Goal: Task Accomplishment & Management: Use online tool/utility

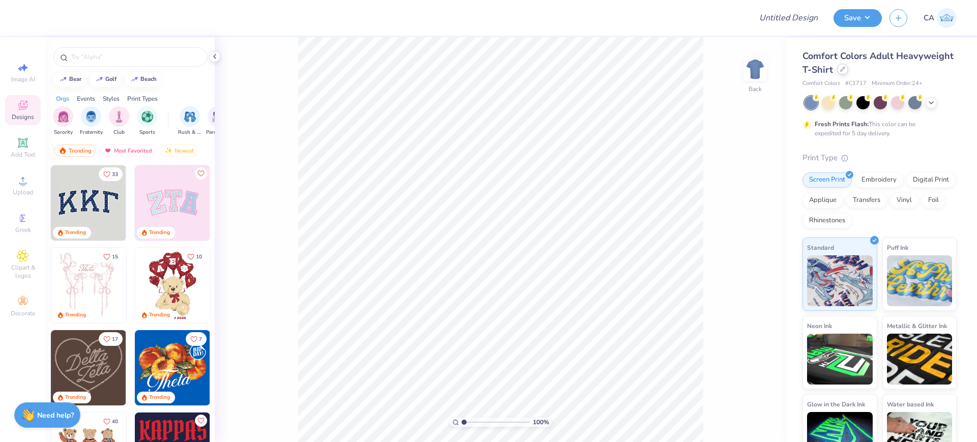
click at [848, 69] on div at bounding box center [842, 69] width 11 height 11
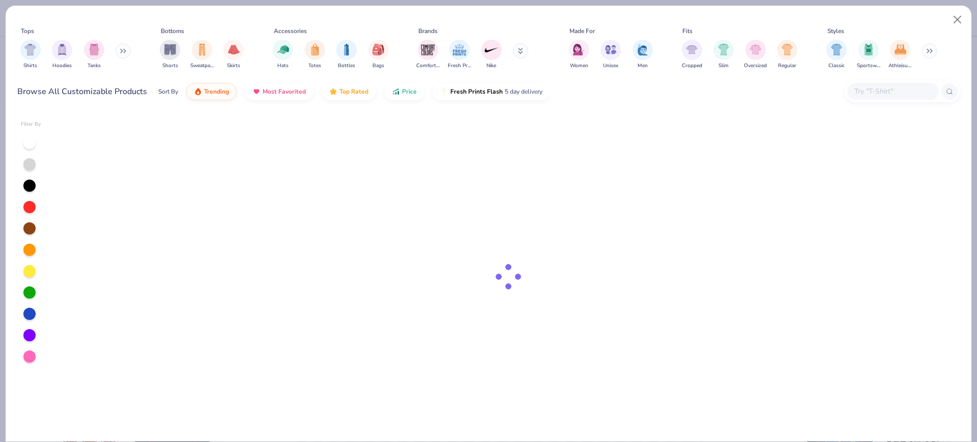
click at [895, 93] on input "text" at bounding box center [892, 92] width 78 height 12
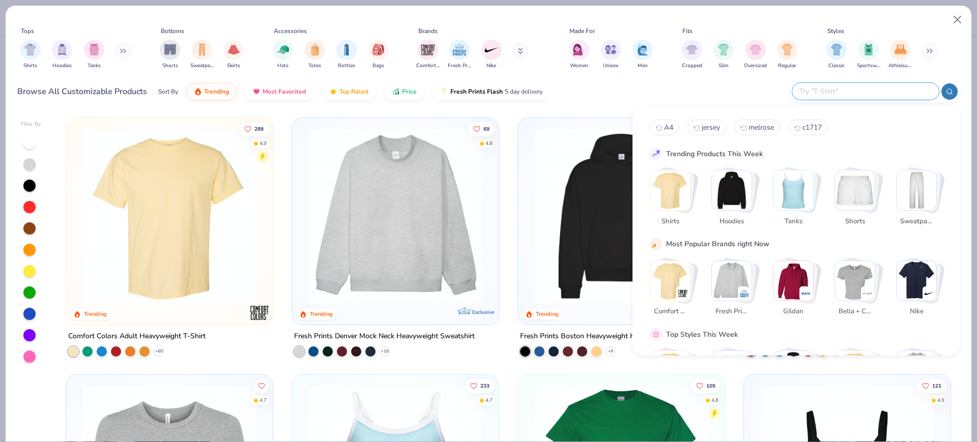
type input "g"
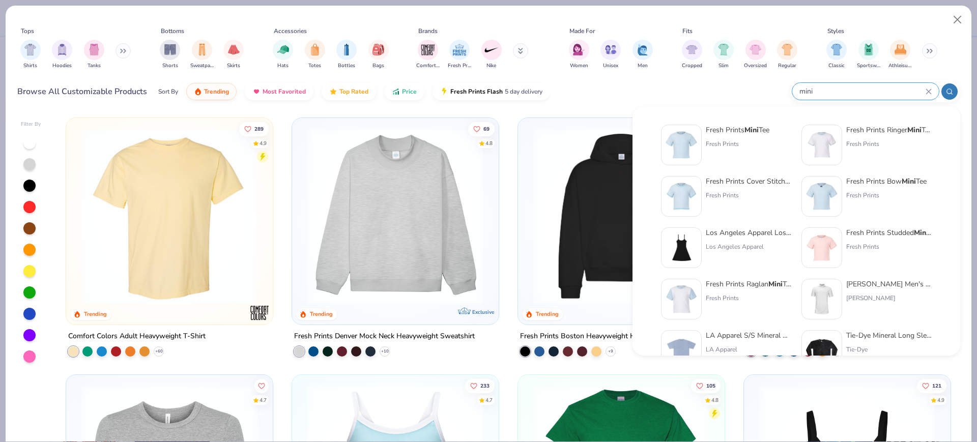
type input "mini"
click at [737, 154] on div "Fresh Prints Mini Tee Fresh Prints" at bounding box center [738, 145] width 64 height 41
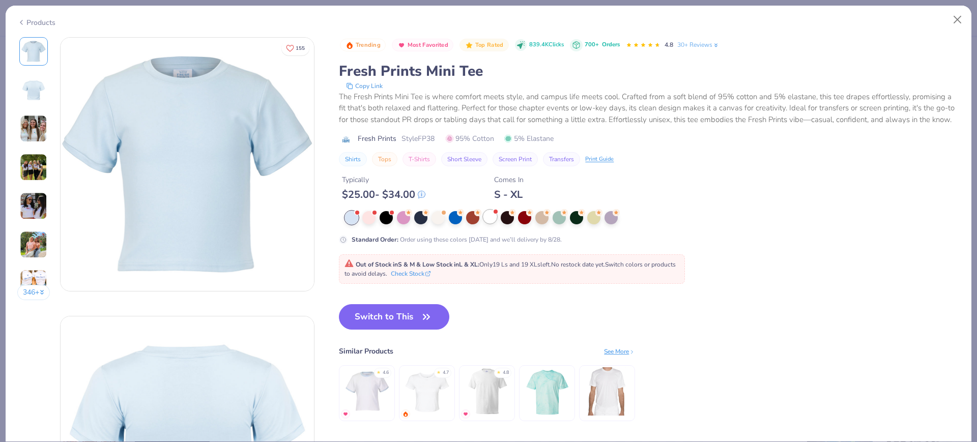
click at [494, 223] on div at bounding box center [489, 216] width 13 height 13
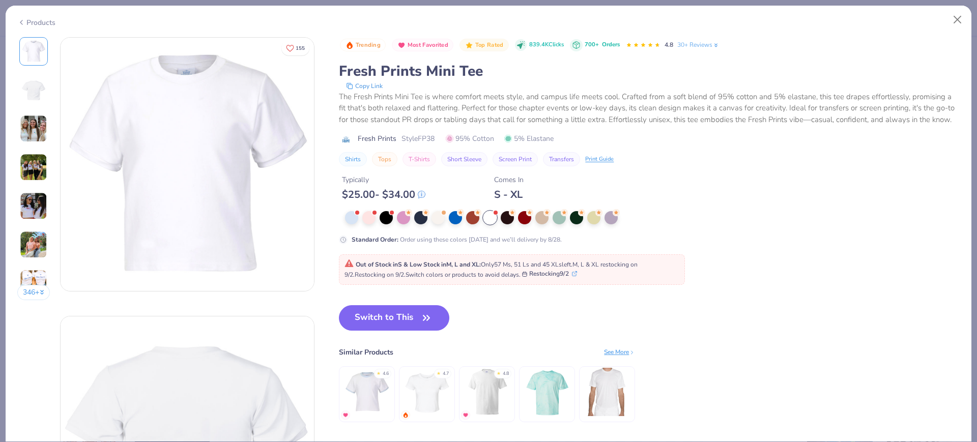
drag, startPoint x: 371, startPoint y: 325, endPoint x: 3, endPoint y: 302, distance: 368.7
click at [371, 325] on button "Switch to This" at bounding box center [394, 317] width 110 height 25
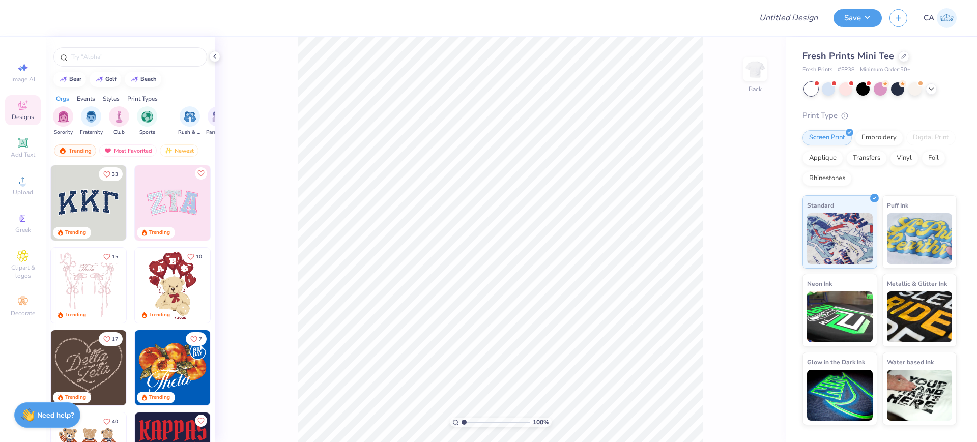
click at [847, 64] on div "Fresh Prints Mini Tee Fresh Prints # FP38 Minimum Order: 50 +" at bounding box center [880, 61] width 154 height 25
copy span "FP38"
click at [25, 182] on circle at bounding box center [23, 184] width 6 height 6
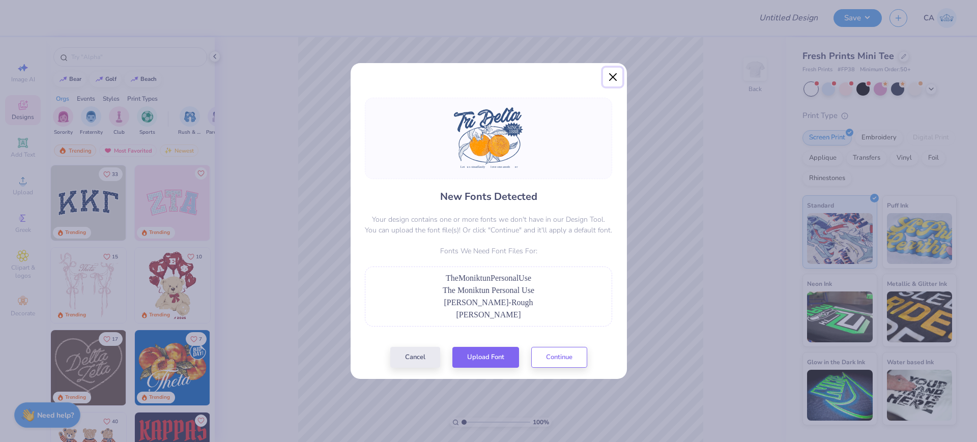
click at [614, 75] on button "Close" at bounding box center [612, 77] width 19 height 19
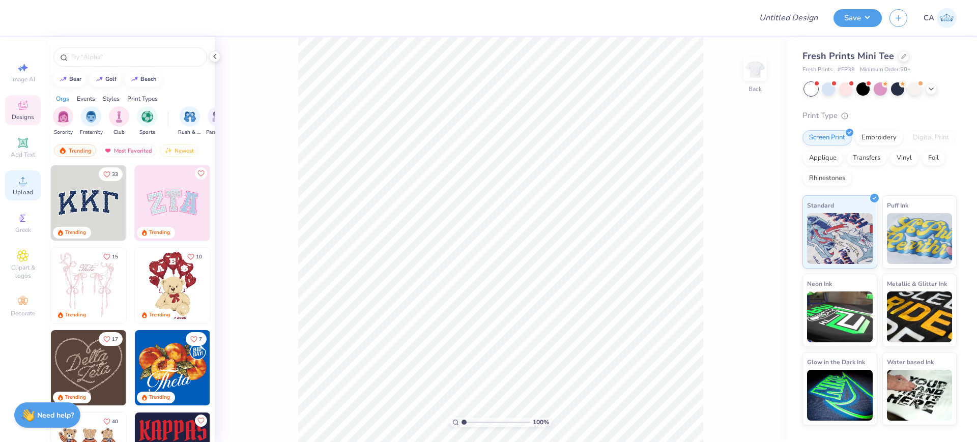
click at [25, 189] on span "Upload" at bounding box center [23, 192] width 20 height 8
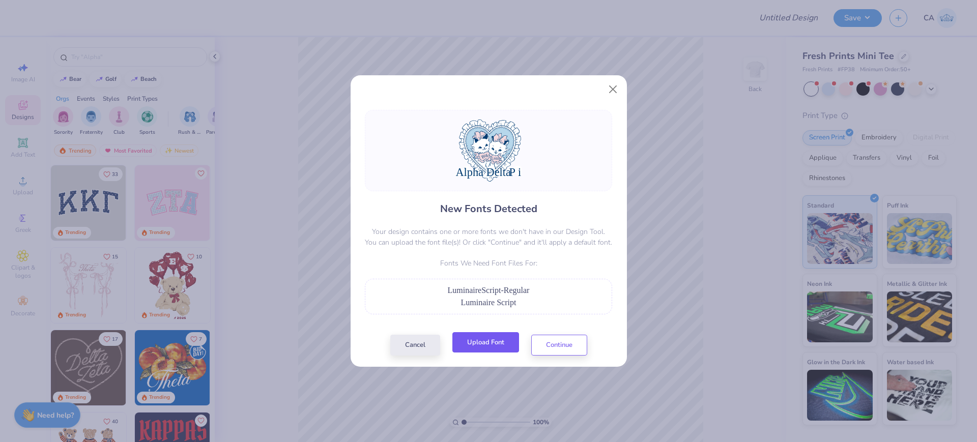
click at [473, 345] on button "Upload Font" at bounding box center [485, 342] width 67 height 21
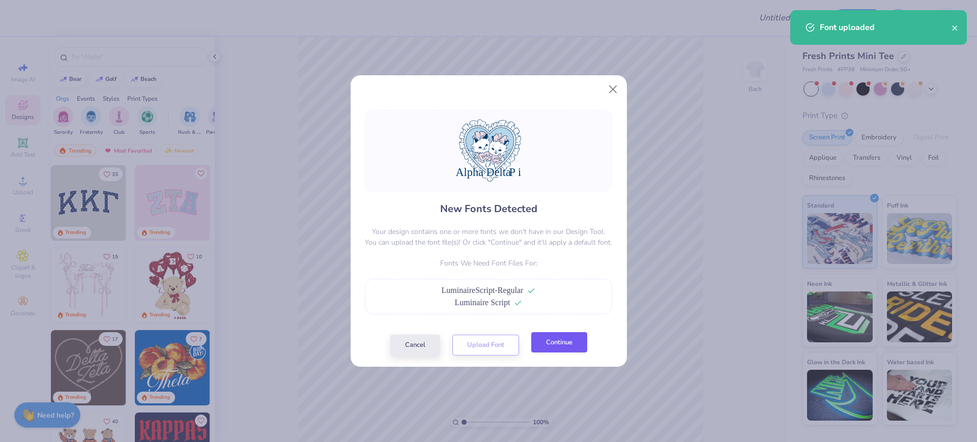
click at [543, 338] on button "Continue" at bounding box center [559, 342] width 56 height 21
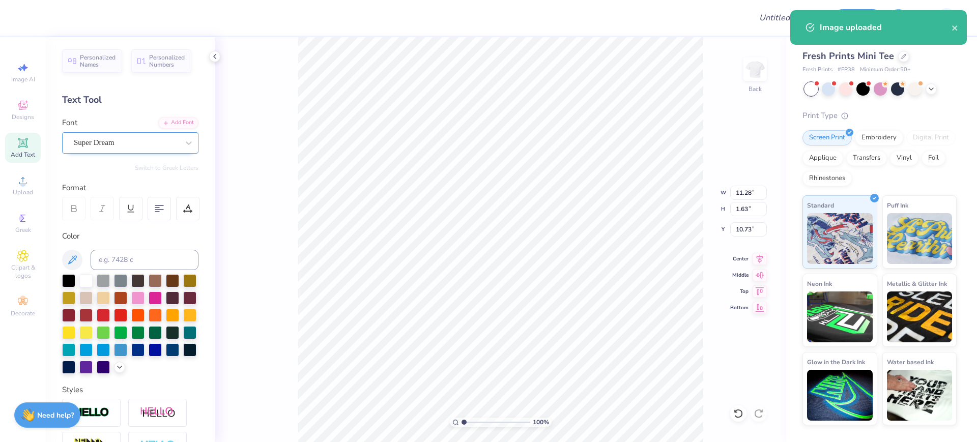
click at [136, 137] on div "Super Dream" at bounding box center [126, 143] width 107 height 16
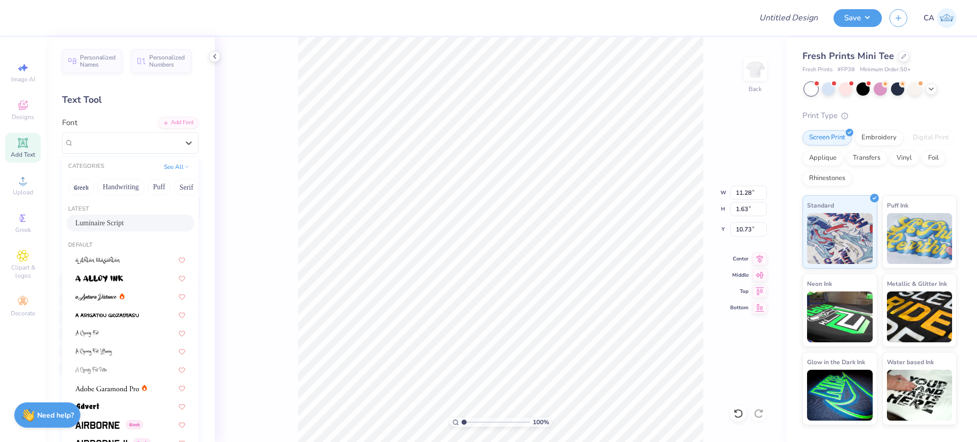
click at [113, 224] on span "Luminaire Script" at bounding box center [99, 223] width 48 height 11
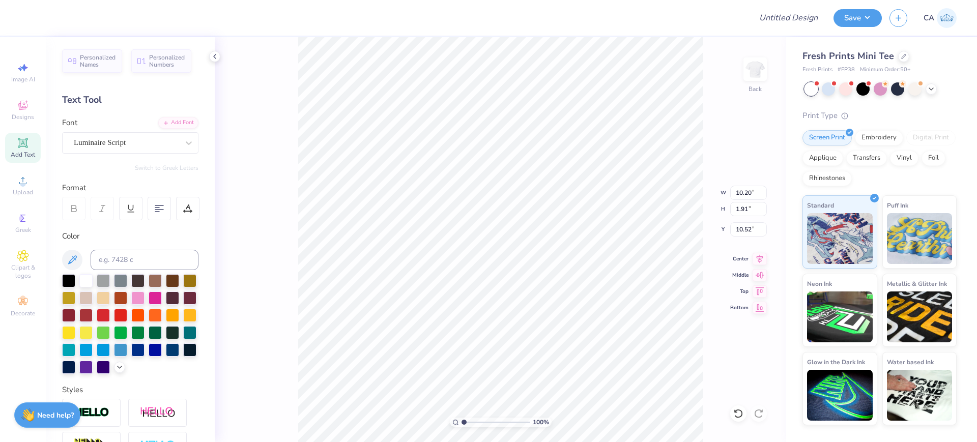
type input "10.20"
type input "1.91"
type input "10.52"
drag, startPoint x: 479, startPoint y: 418, endPoint x: 468, endPoint y: 411, distance: 13.3
type input "1.63"
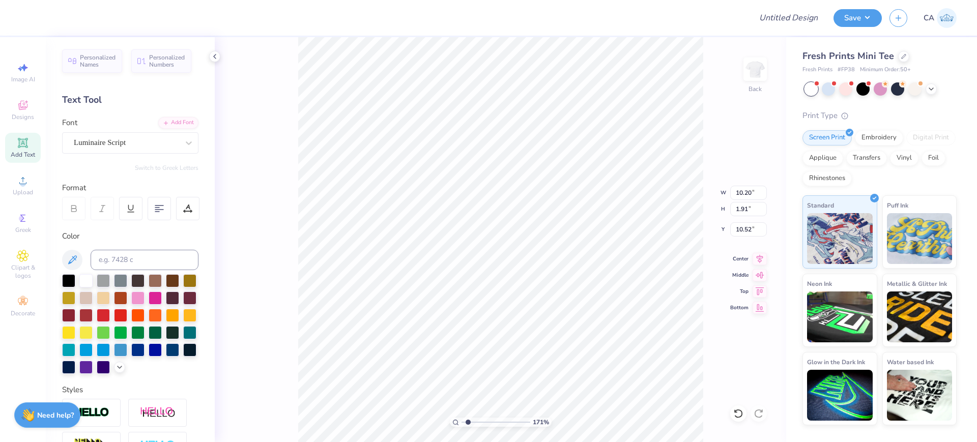
click at [468, 418] on input "range" at bounding box center [496, 422] width 69 height 9
type input "10.46"
type input "2.83"
click at [476, 422] on input "range" at bounding box center [496, 422] width 69 height 9
type input "10.48"
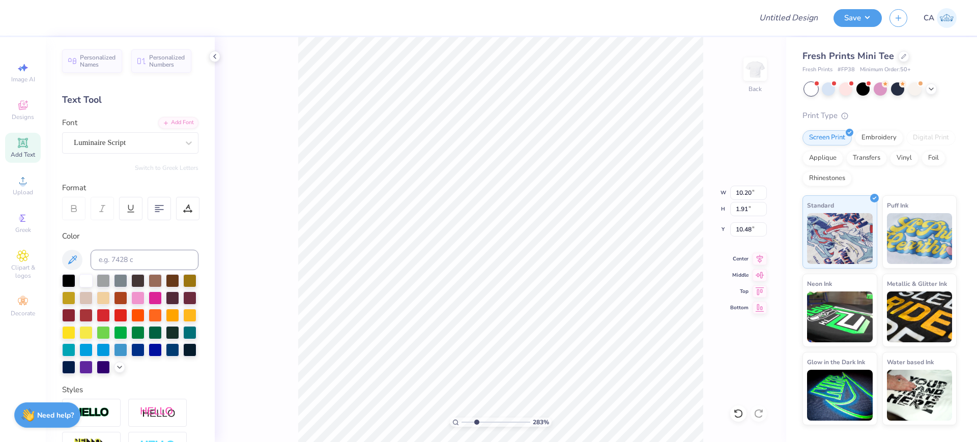
type input "1.13"
type input "0.79"
type input "8.46"
click at [100, 141] on div "Super Dream" at bounding box center [126, 143] width 107 height 16
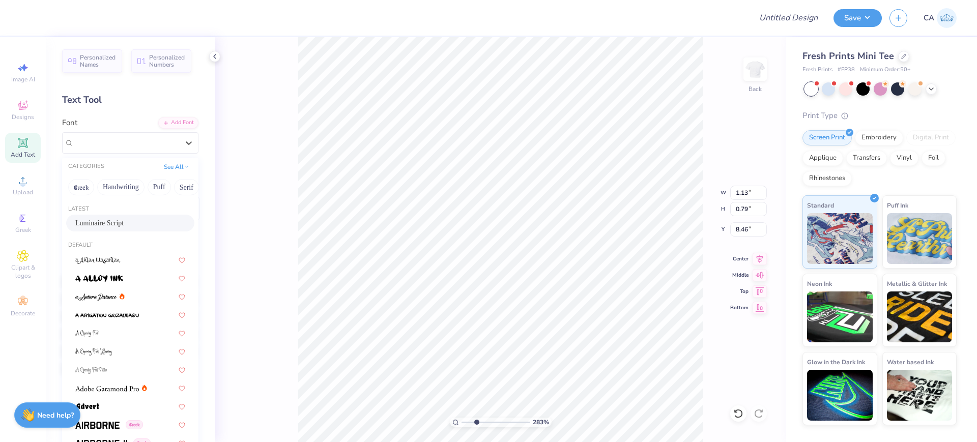
click at [110, 222] on span "Luminaire Script" at bounding box center [99, 223] width 48 height 11
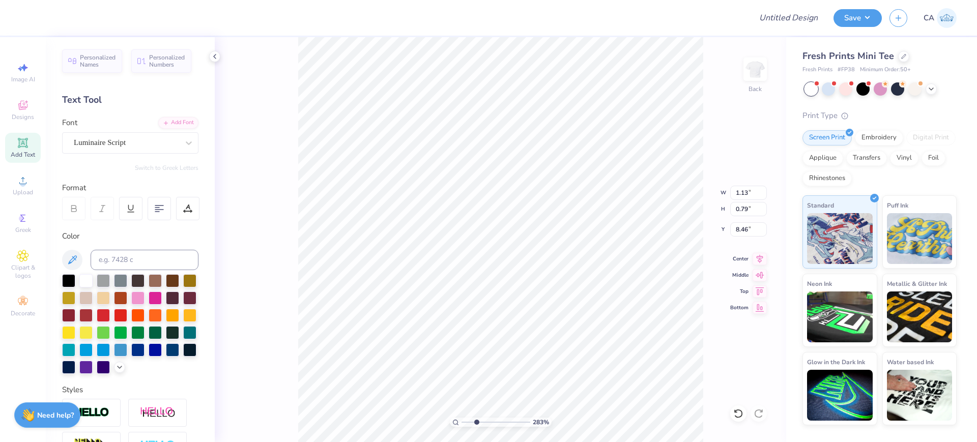
type input "0.83"
type input "0.72"
type input "8.47"
type input "1.43"
type input "0.49"
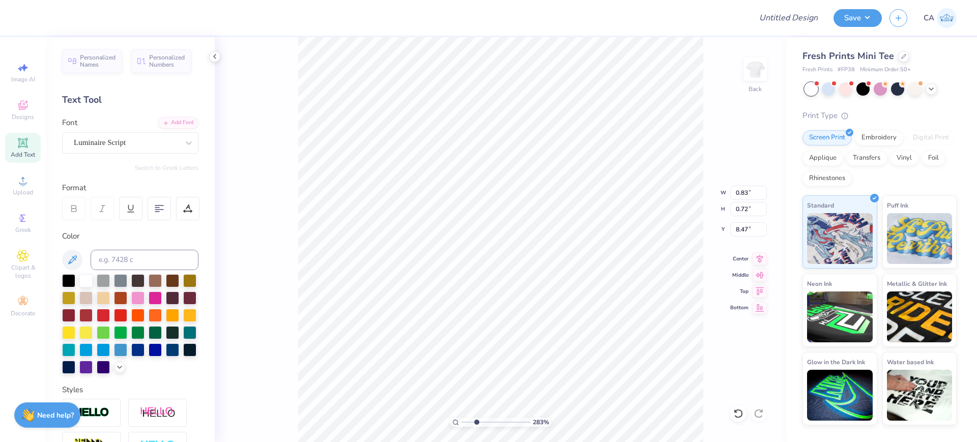
type input "8.96"
click at [121, 143] on div "Super Dream" at bounding box center [126, 143] width 107 height 16
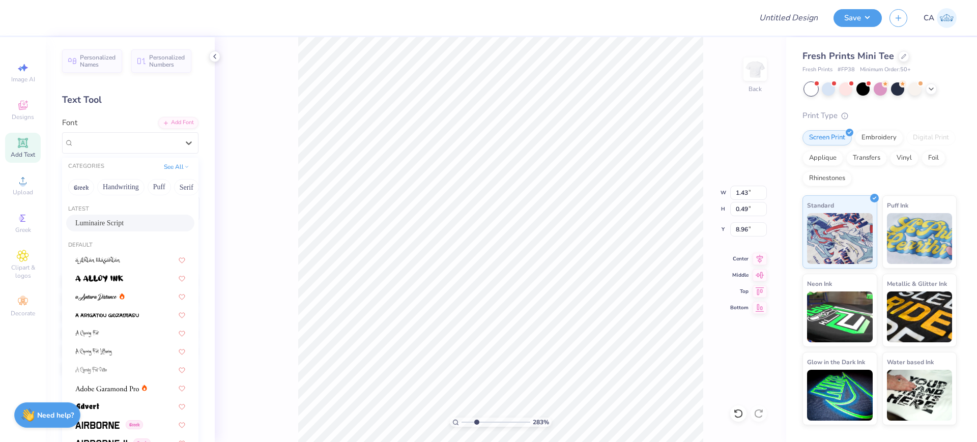
drag, startPoint x: 107, startPoint y: 223, endPoint x: 140, endPoint y: 224, distance: 33.6
click at [107, 223] on span "Luminaire Script" at bounding box center [99, 223] width 48 height 11
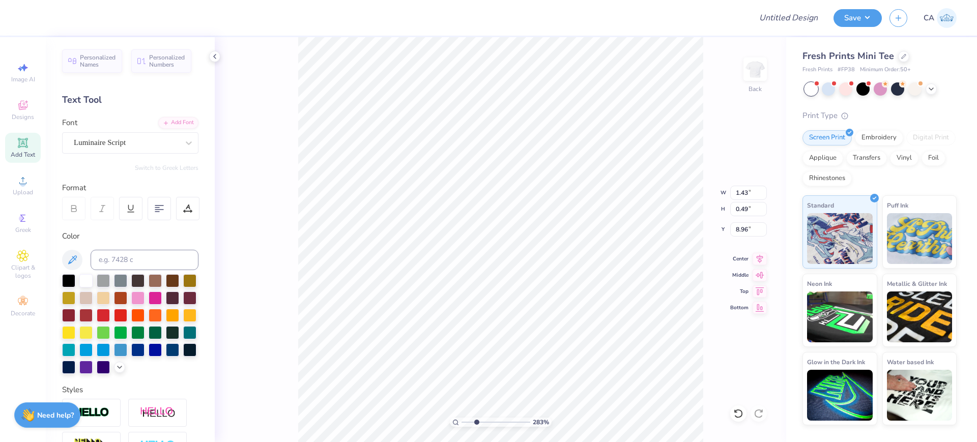
type input "1.07"
type input "9.01"
type input "0.83"
type input "0.72"
type input "8.54"
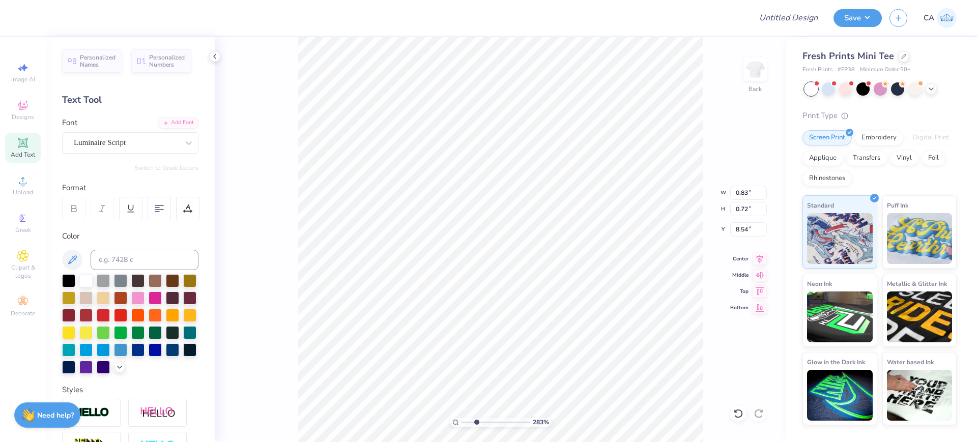
type input "1.07"
type input "0.49"
type input "8.95"
drag, startPoint x: 466, startPoint y: 426, endPoint x: 463, endPoint y: 420, distance: 6.6
click at [463, 420] on div "283 %" at bounding box center [501, 422] width 102 height 9
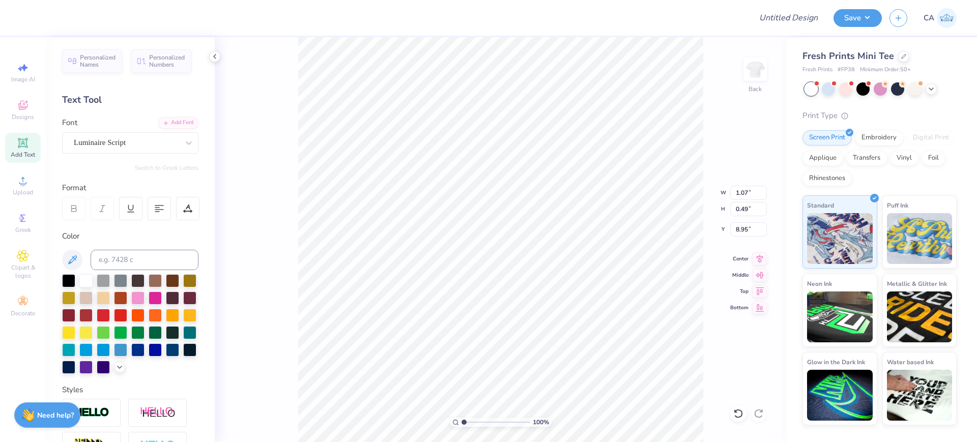
drag, startPoint x: 470, startPoint y: 418, endPoint x: 458, endPoint y: 411, distance: 13.4
type input "1"
click at [462, 418] on input "range" at bounding box center [496, 422] width 69 height 9
click at [740, 190] on input "10.44" at bounding box center [748, 193] width 37 height 14
type input "5.00"
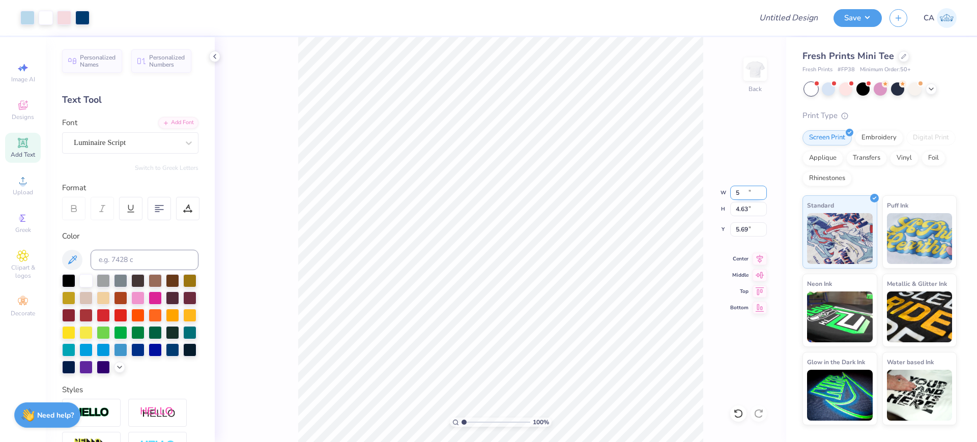
type input "4.63"
click at [748, 231] on input "5.69" at bounding box center [748, 229] width 37 height 14
click at [747, 233] on input "3.00" at bounding box center [748, 229] width 37 height 14
type input "2.00"
click at [763, 259] on icon at bounding box center [760, 257] width 14 height 12
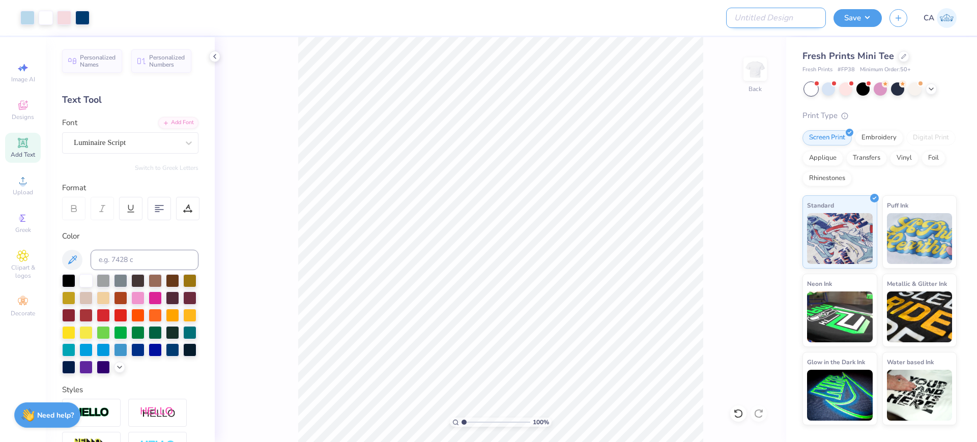
click at [790, 22] on input "Design Title" at bounding box center [776, 18] width 100 height 20
paste input "FPS239598"
type input "FPS239598"
click at [847, 19] on button "Save" at bounding box center [858, 17] width 48 height 18
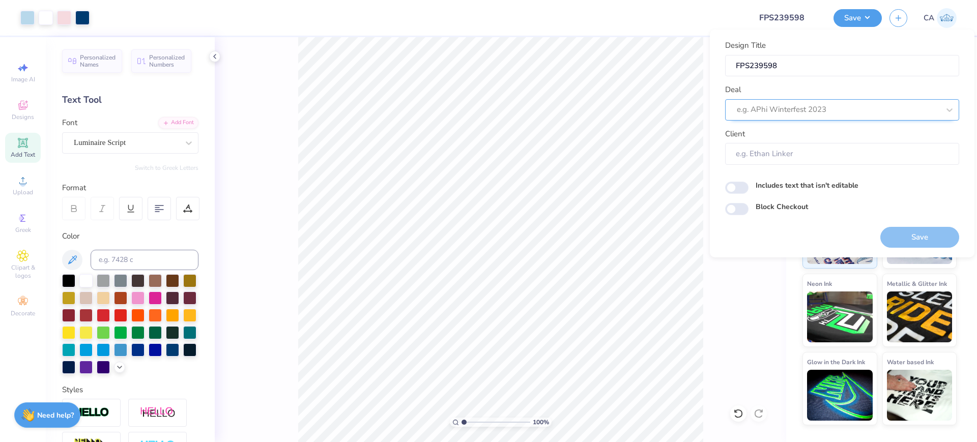
click at [817, 110] on div at bounding box center [838, 110] width 203 height 14
click at [810, 139] on div "Design Tool Gallery" at bounding box center [842, 137] width 226 height 17
type input "design tool gall"
type input "Design Tool Gallery User"
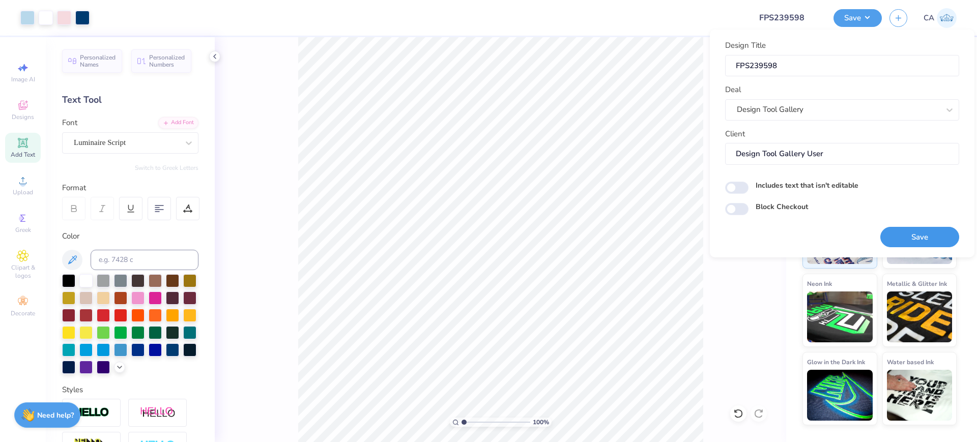
click at [896, 236] on button "Save" at bounding box center [919, 237] width 79 height 21
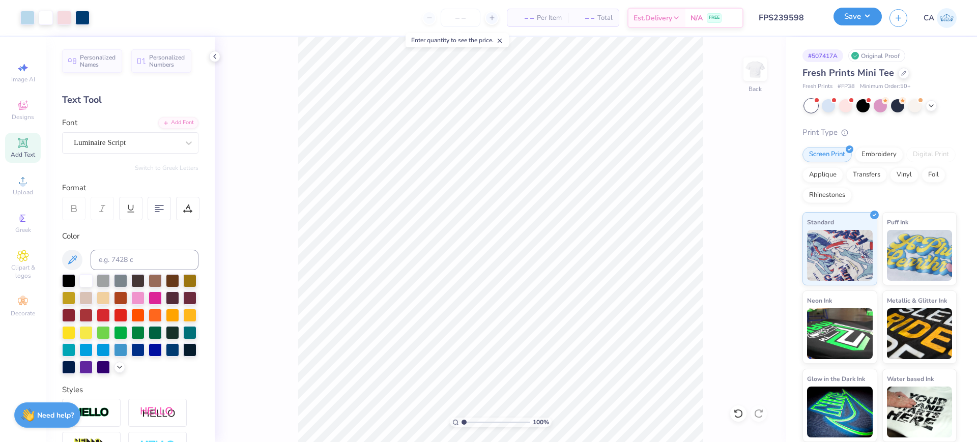
click at [854, 19] on button "Save" at bounding box center [858, 17] width 48 height 18
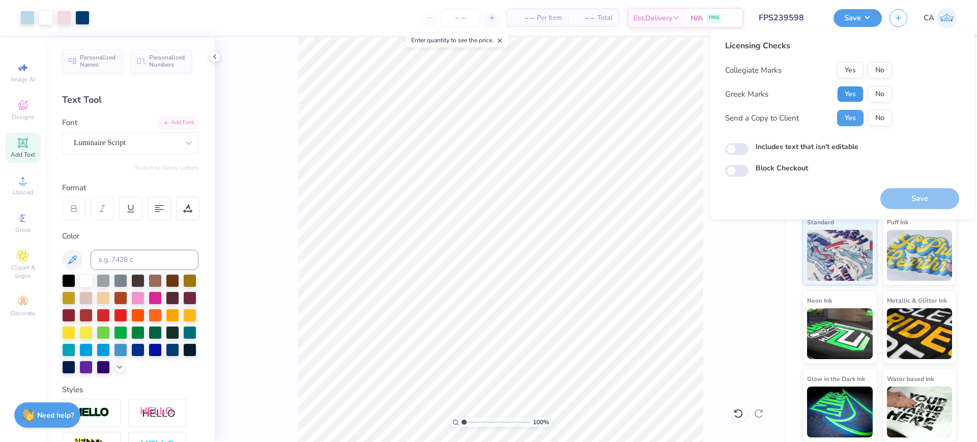
click at [845, 93] on button "Yes" at bounding box center [850, 94] width 26 height 16
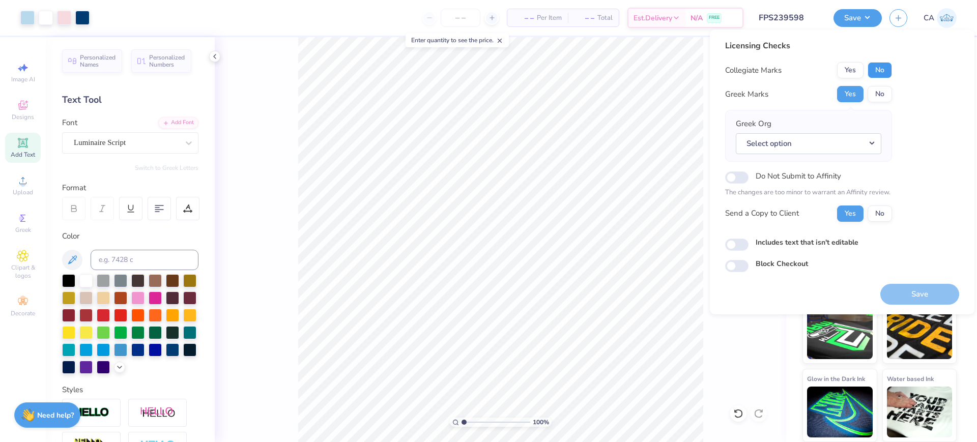
click at [874, 70] on button "No" at bounding box center [880, 70] width 24 height 16
click at [801, 145] on button "Select option" at bounding box center [809, 143] width 146 height 21
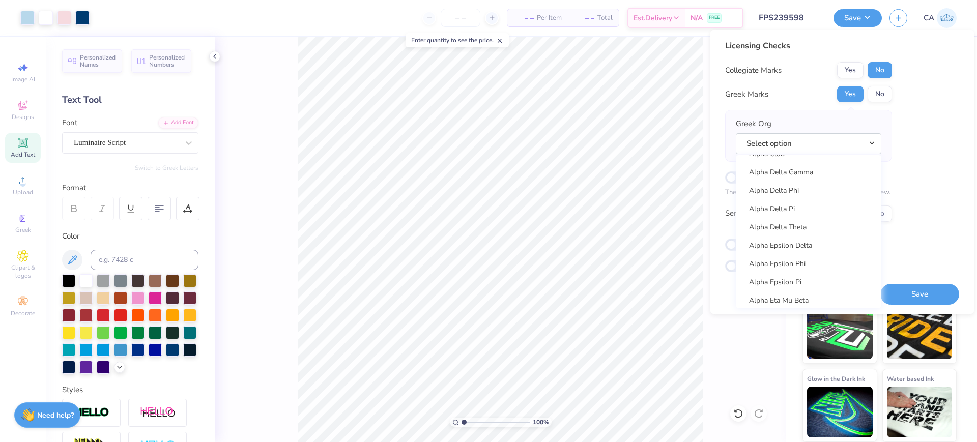
scroll to position [185, 0]
click at [779, 233] on link "Alpha Delta Pi" at bounding box center [808, 239] width 137 height 17
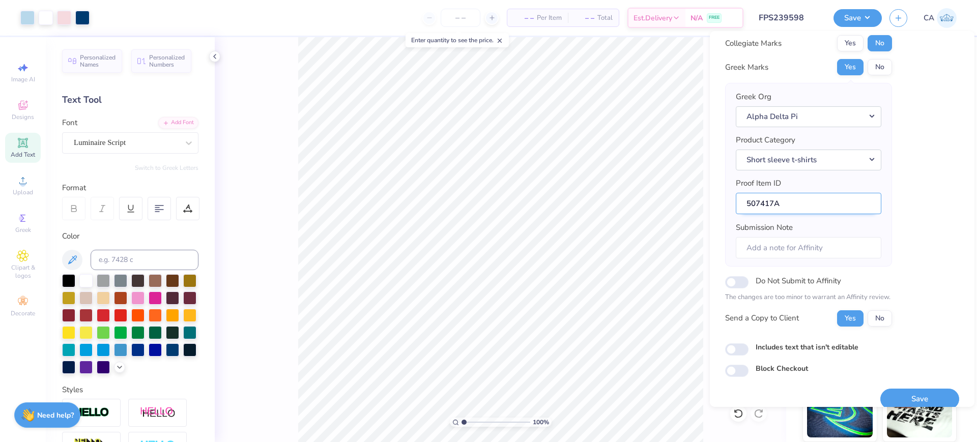
scroll to position [41, 0]
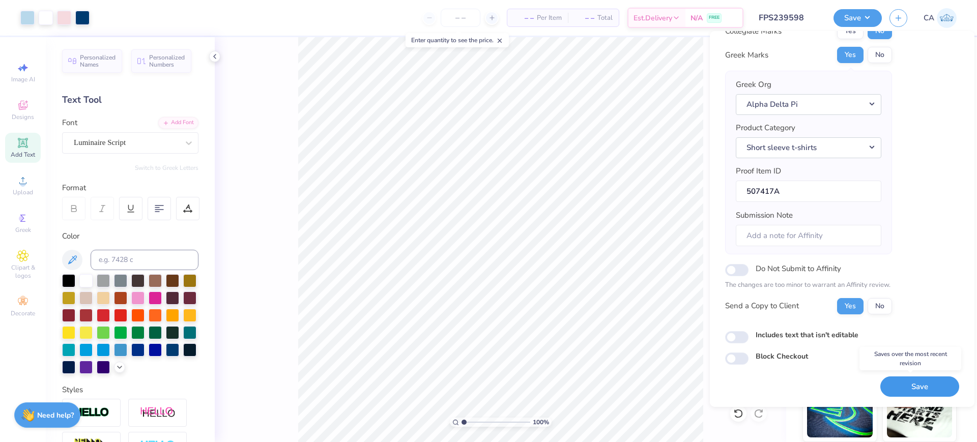
click at [908, 391] on button "Save" at bounding box center [919, 387] width 79 height 21
